Goal: Task Accomplishment & Management: Manage account settings

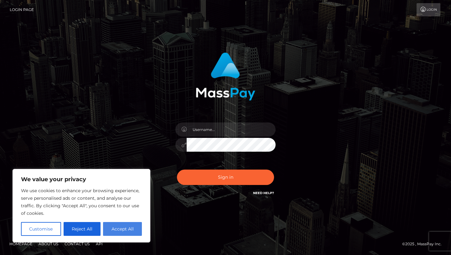
click at [109, 231] on button "Accept All" at bounding box center [122, 229] width 39 height 14
checkbox input "true"
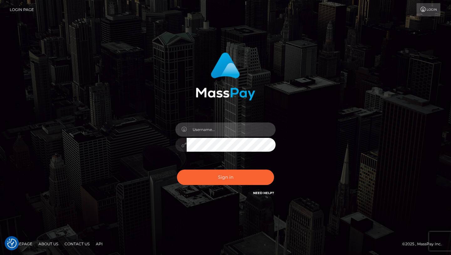
click at [239, 128] on input "text" at bounding box center [231, 129] width 89 height 14
type input "[EMAIL_ADDRESS][DOMAIN_NAME]"
click at [177, 169] on button "Sign in" at bounding box center [225, 176] width 97 height 15
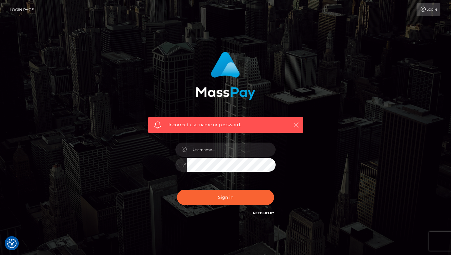
click at [234, 157] on div at bounding box center [226, 162] width 110 height 48
click at [234, 153] on input "text" at bounding box center [231, 149] width 89 height 14
type input "[EMAIL_ADDRESS][DOMAIN_NAME]"
click at [177, 189] on button "Sign in" at bounding box center [225, 196] width 97 height 15
